Goal: Transaction & Acquisition: Purchase product/service

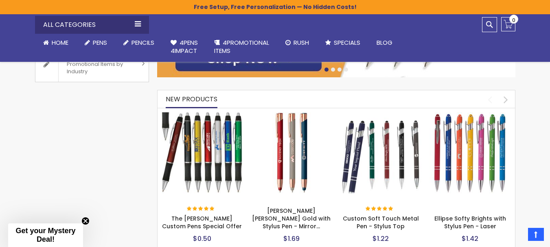
scroll to position [285, 0]
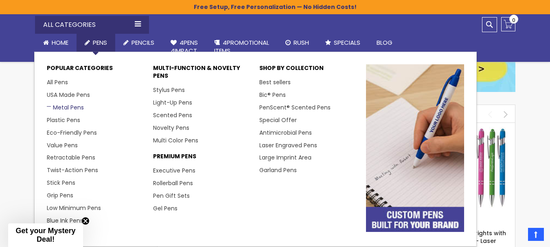
click at [66, 105] on link "Metal Pens" at bounding box center [65, 107] width 37 height 8
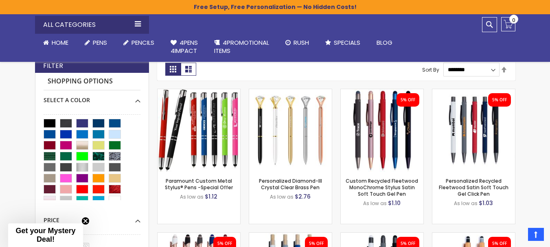
scroll to position [204, 0]
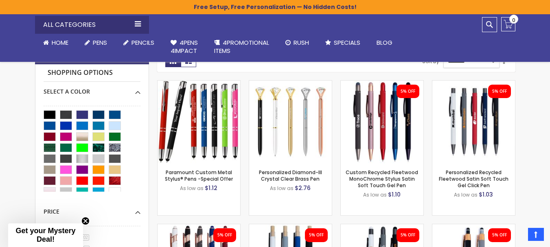
click at [493, 64] on select "**********" at bounding box center [471, 61] width 56 height 14
select select "*****"
click at [443, 54] on select "**********" at bounding box center [471, 61] width 56 height 14
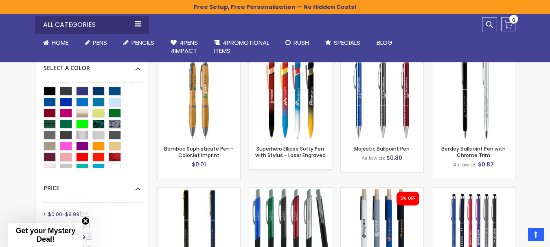
scroll to position [229, 0]
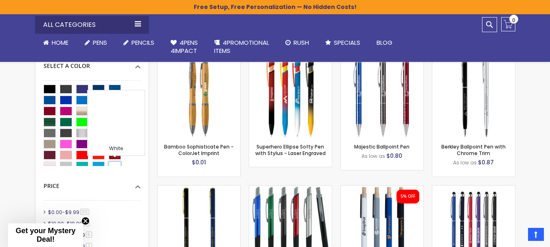
click at [113, 162] on div "White" at bounding box center [115, 166] width 12 height 9
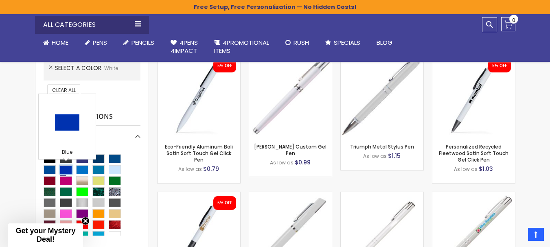
click at [68, 167] on div "Blue" at bounding box center [66, 169] width 12 height 9
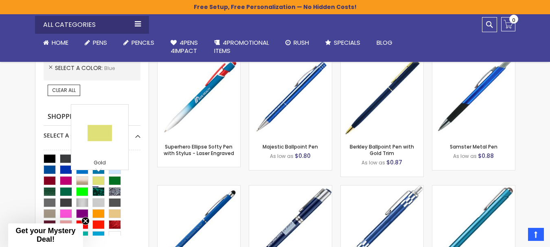
scroll to position [29, 0]
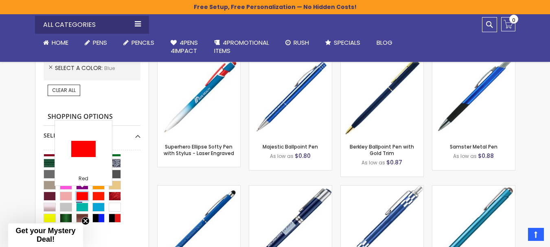
click at [83, 195] on div "Red" at bounding box center [82, 196] width 12 height 9
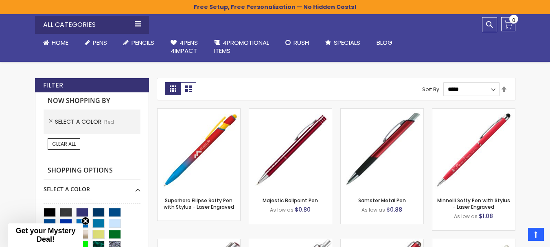
scroll to position [189, 0]
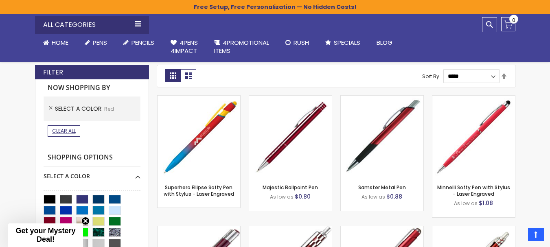
click at [68, 129] on span "Clear All" at bounding box center [64, 130] width 24 height 7
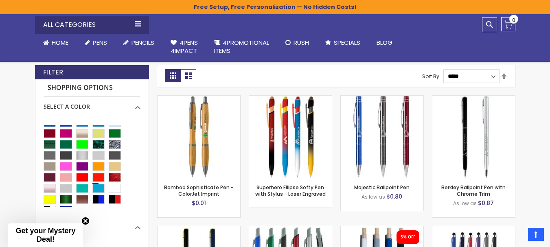
scroll to position [29, 0]
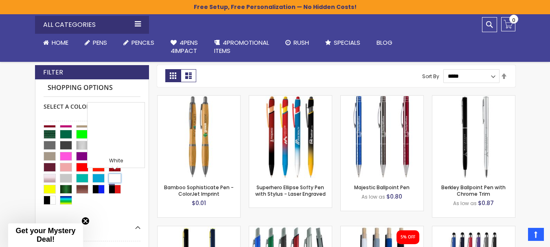
click at [118, 177] on div "White" at bounding box center [115, 178] width 12 height 9
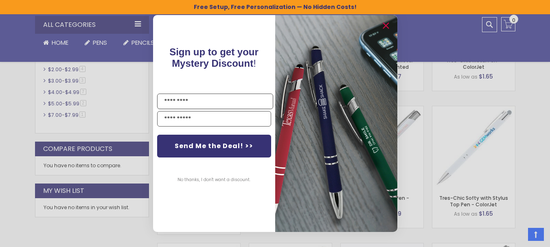
scroll to position [433, 0]
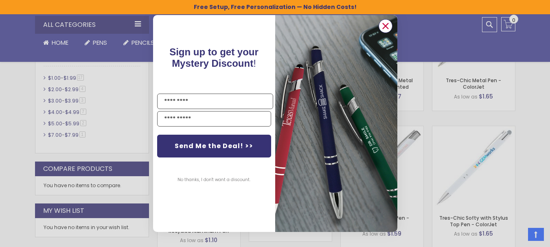
click at [388, 25] on circle "Close dialog" at bounding box center [385, 26] width 12 height 12
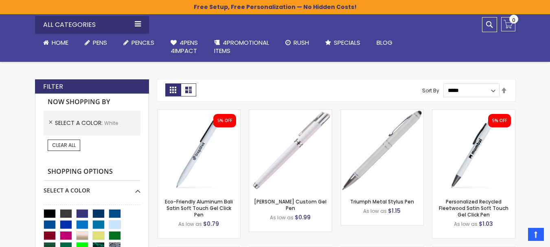
scroll to position [189, 0]
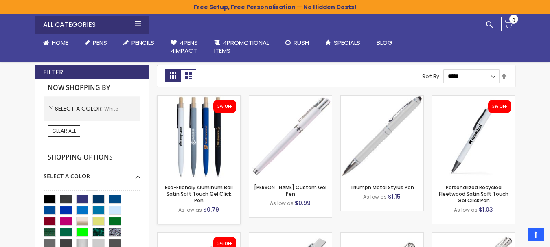
click at [189, 175] on img at bounding box center [199, 137] width 83 height 83
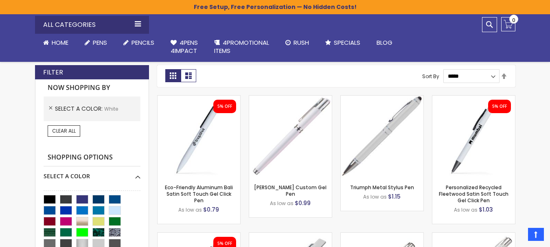
scroll to position [229, 0]
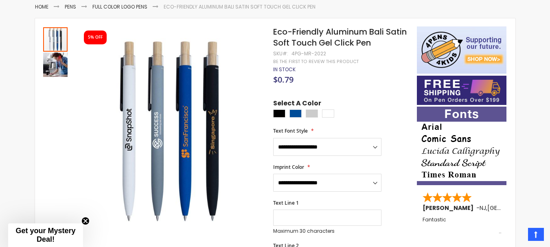
scroll to position [136, 0]
